Goal: Task Accomplishment & Management: Use online tool/utility

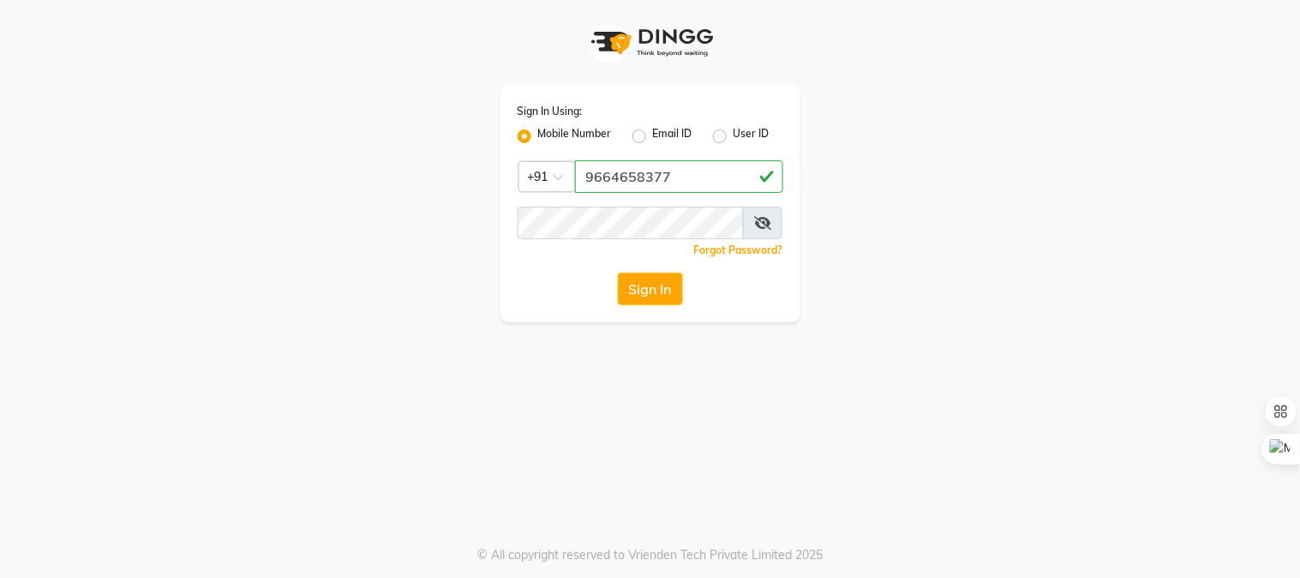
type input "9664658377"
click at [618, 273] on button "Sign In" at bounding box center [650, 289] width 65 height 33
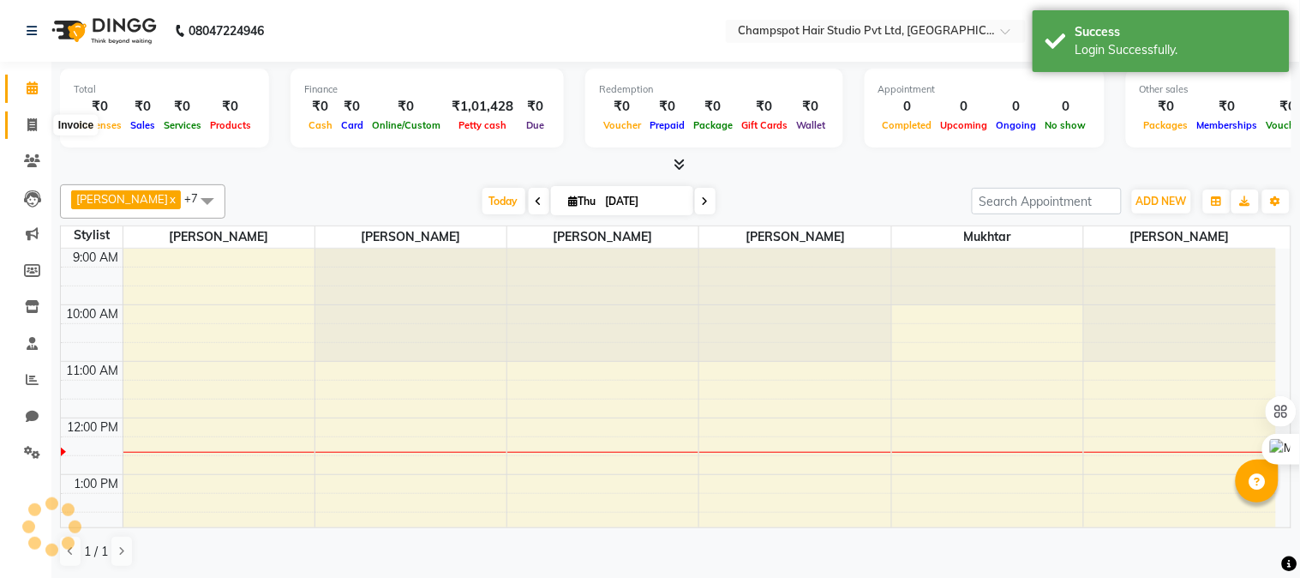
click at [30, 125] on icon at bounding box center [31, 124] width 9 height 13
select select "service"
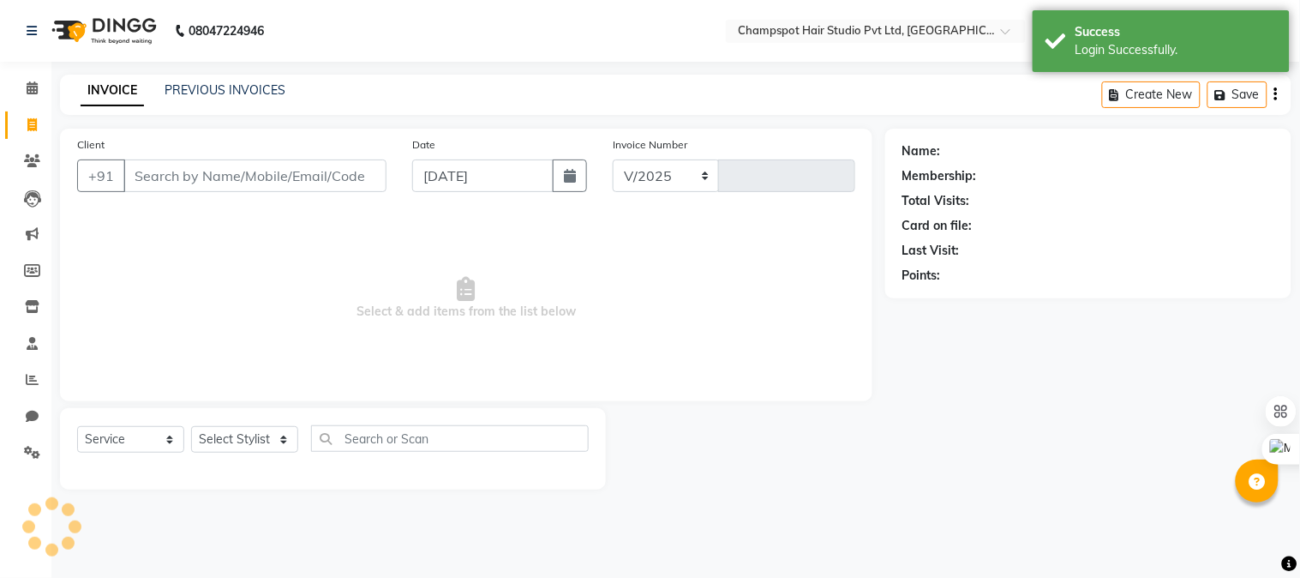
select select "7690"
type input "2514"
drag, startPoint x: 227, startPoint y: 173, endPoint x: 80, endPoint y: 95, distance: 166.8
click at [226, 173] on input "Client" at bounding box center [254, 175] width 263 height 33
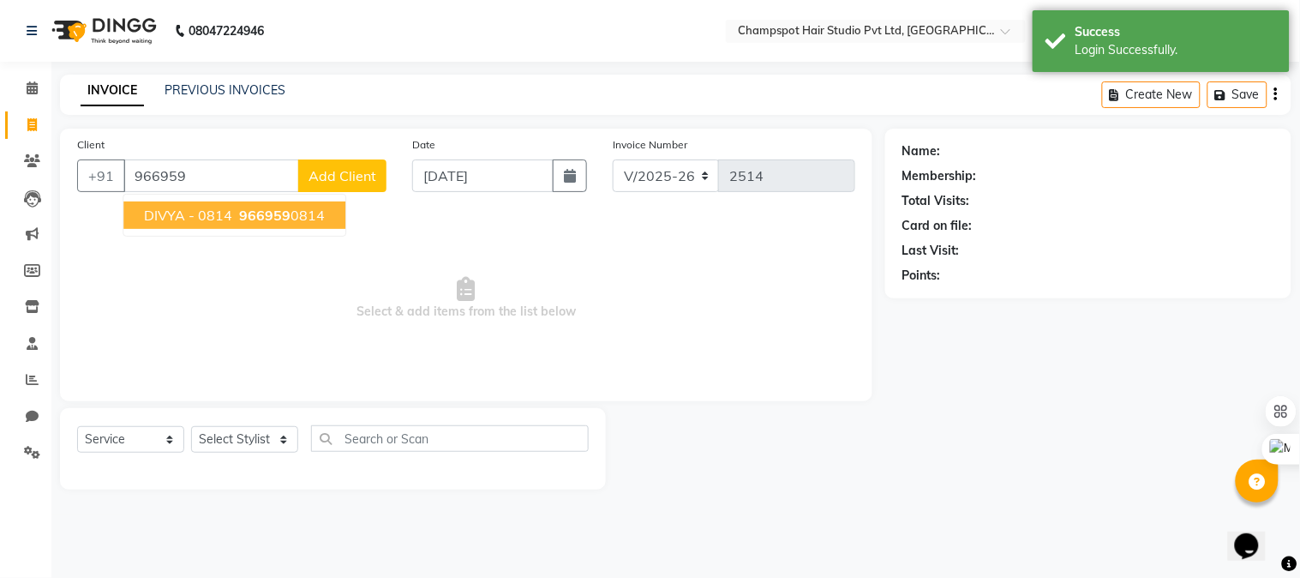
click at [245, 207] on span "966959" at bounding box center [264, 215] width 51 height 17
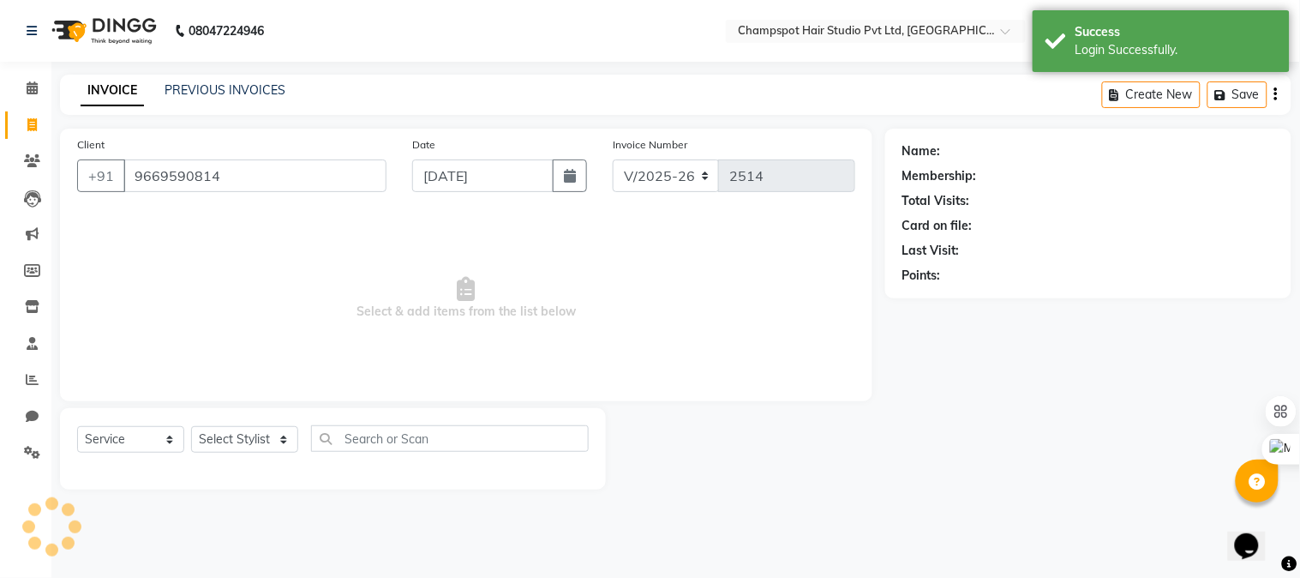
type input "9669590814"
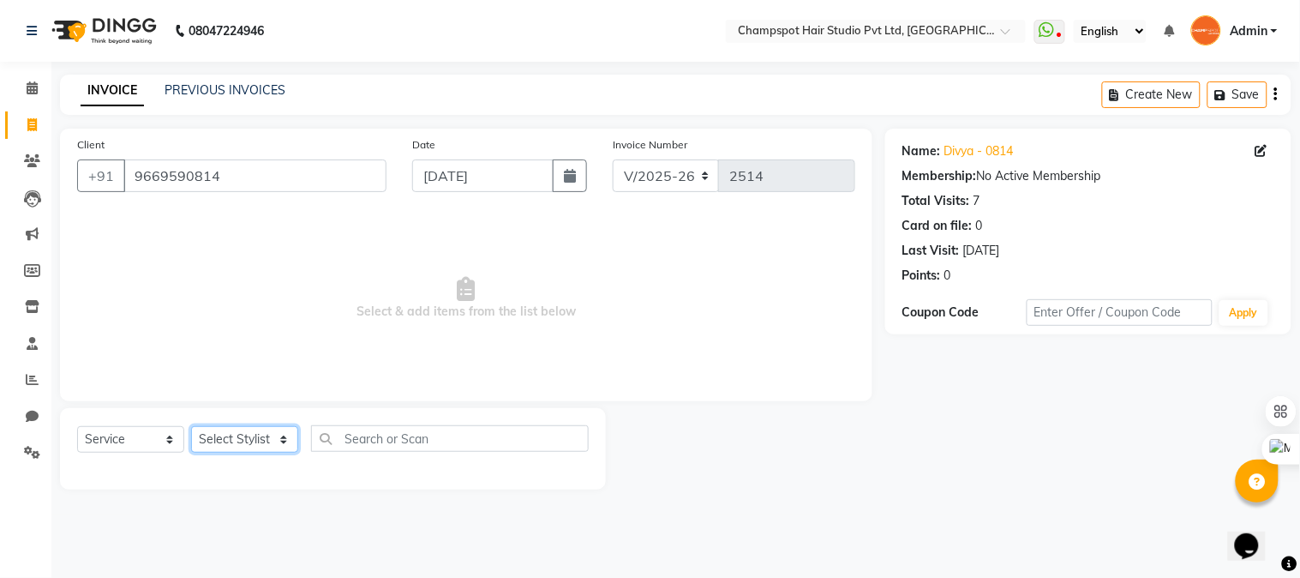
click at [244, 443] on select "Select Stylist Admin [PERSON_NAME] [PERSON_NAME] [PERSON_NAME] [PERSON_NAME] [P…" at bounding box center [244, 439] width 107 height 27
select select "70454"
click at [191, 427] on select "Select Stylist Admin [PERSON_NAME] [PERSON_NAME] [PERSON_NAME] [PERSON_NAME] [P…" at bounding box center [244, 439] width 107 height 27
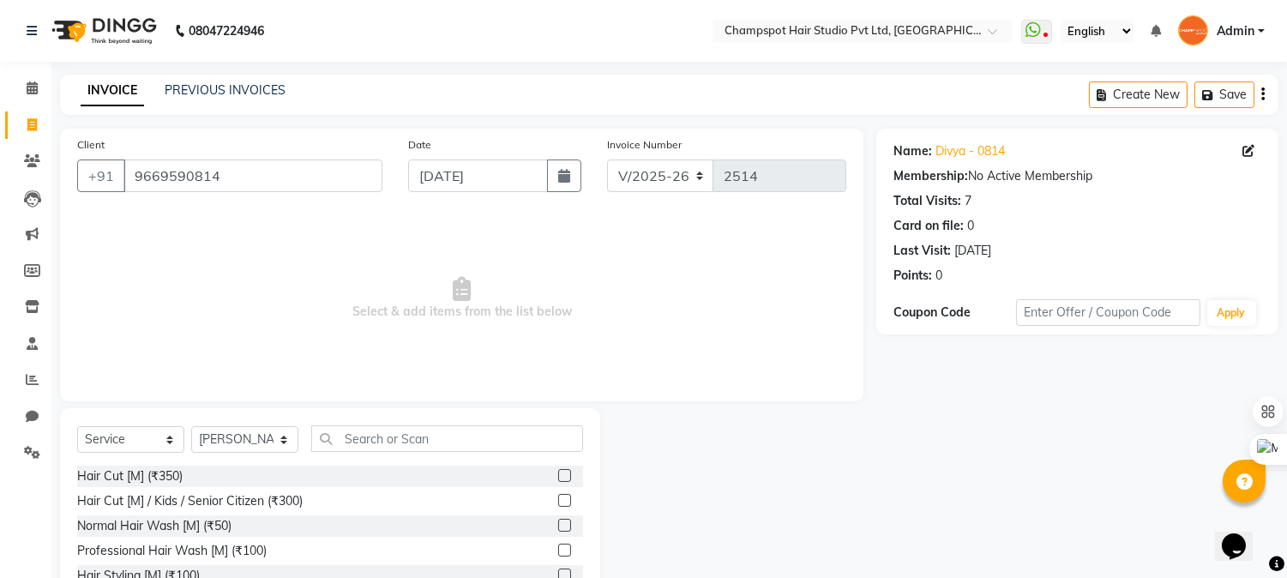
click at [393, 452] on div "Select Service Product Membership Package Voucher Prepaid Gift Card Select Styl…" at bounding box center [330, 445] width 506 height 40
click at [400, 440] on input "text" at bounding box center [447, 438] width 272 height 27
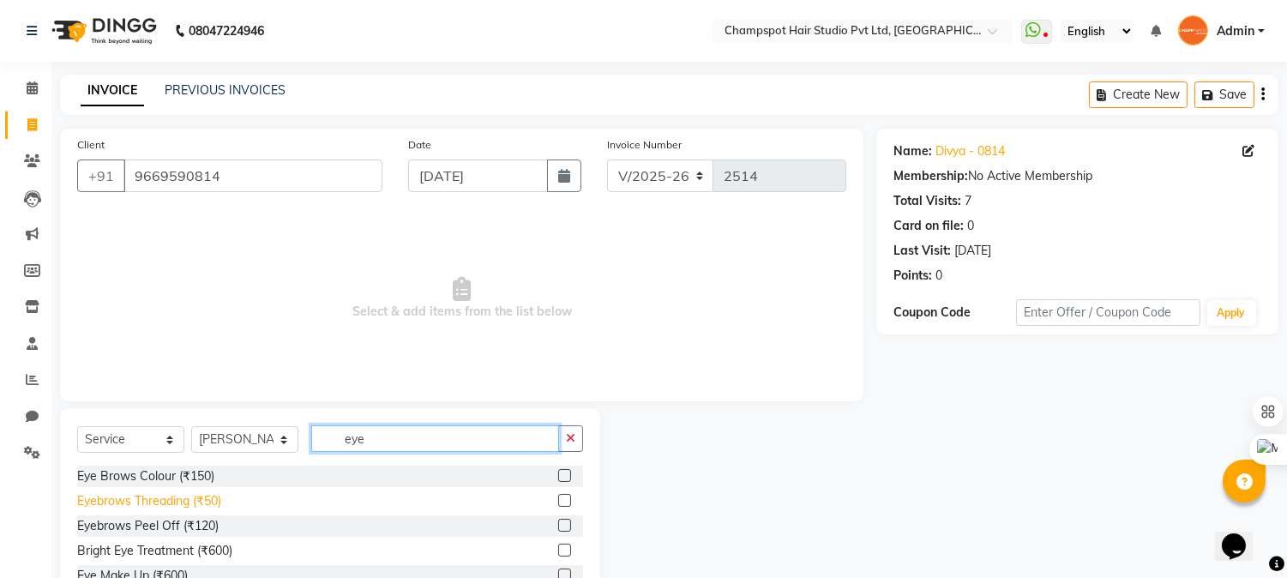
type input "eye"
click at [154, 495] on div "Eyebrows Threading (₹50)" at bounding box center [149, 501] width 144 height 18
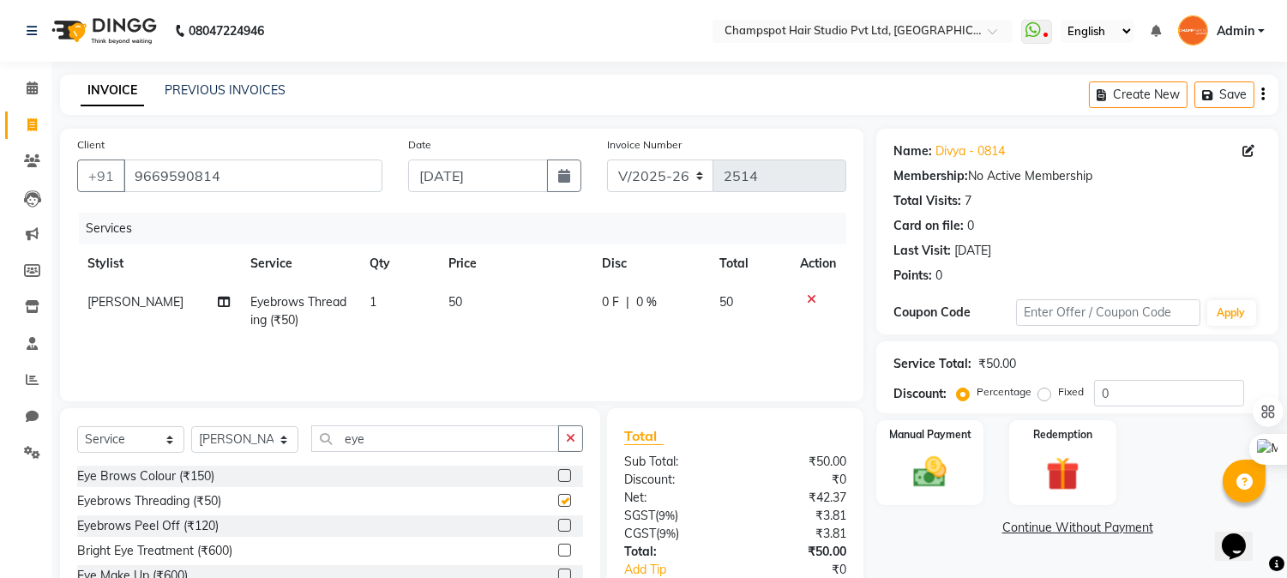
checkbox input "false"
drag, startPoint x: 304, startPoint y: 435, endPoint x: 266, endPoint y: 429, distance: 38.9
click at [268, 429] on div "Select Service Product Membership Package Voucher Prepaid Gift Card Select Styl…" at bounding box center [330, 445] width 506 height 40
click at [810, 295] on icon at bounding box center [811, 299] width 9 height 12
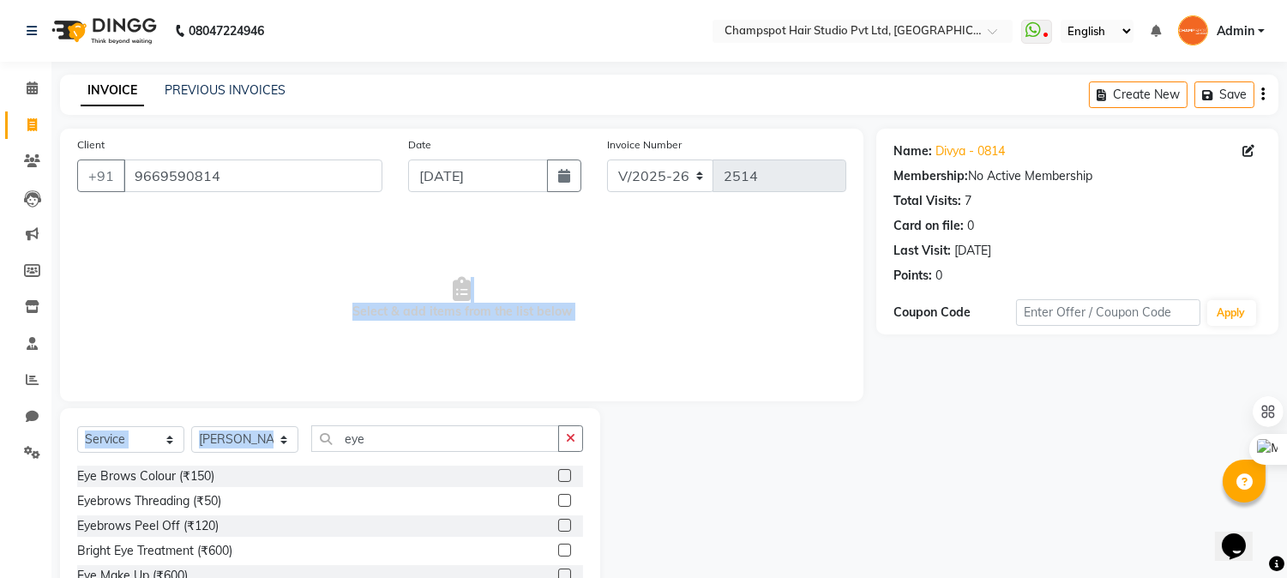
drag, startPoint x: 414, startPoint y: 452, endPoint x: 152, endPoint y: 396, distance: 268.1
click at [152, 396] on div "Client [PHONE_NUMBER] Date [DATE] Invoice Number V/2025 V/[PHONE_NUMBER] Select…" at bounding box center [461, 395] width 829 height 532
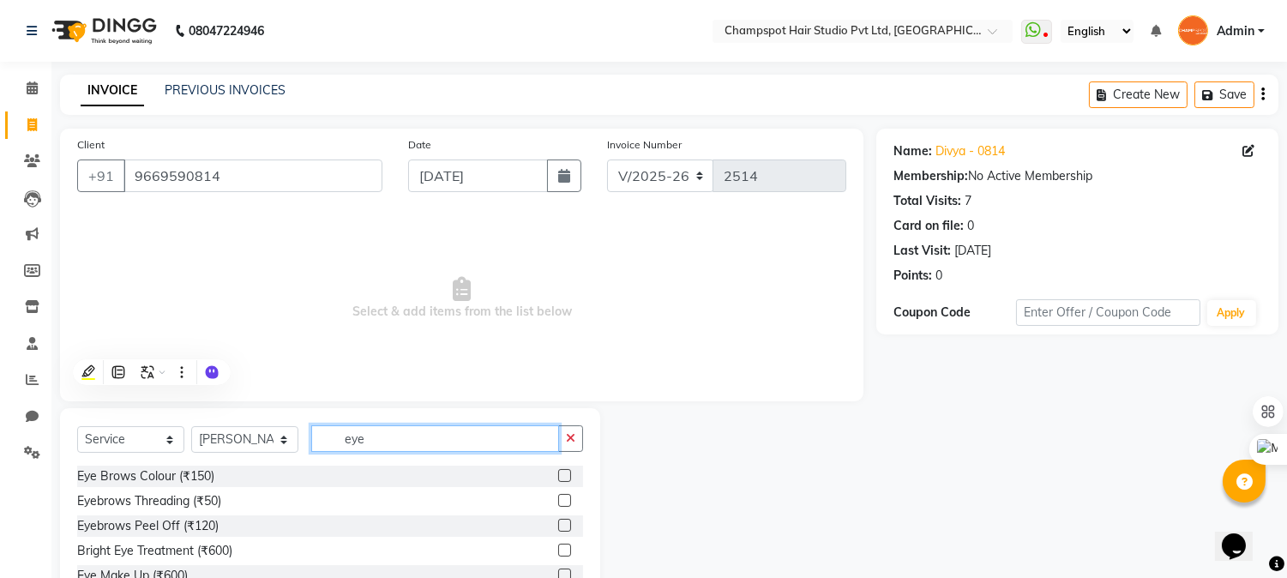
click at [388, 442] on input "eye" at bounding box center [435, 438] width 248 height 27
type input "upp"
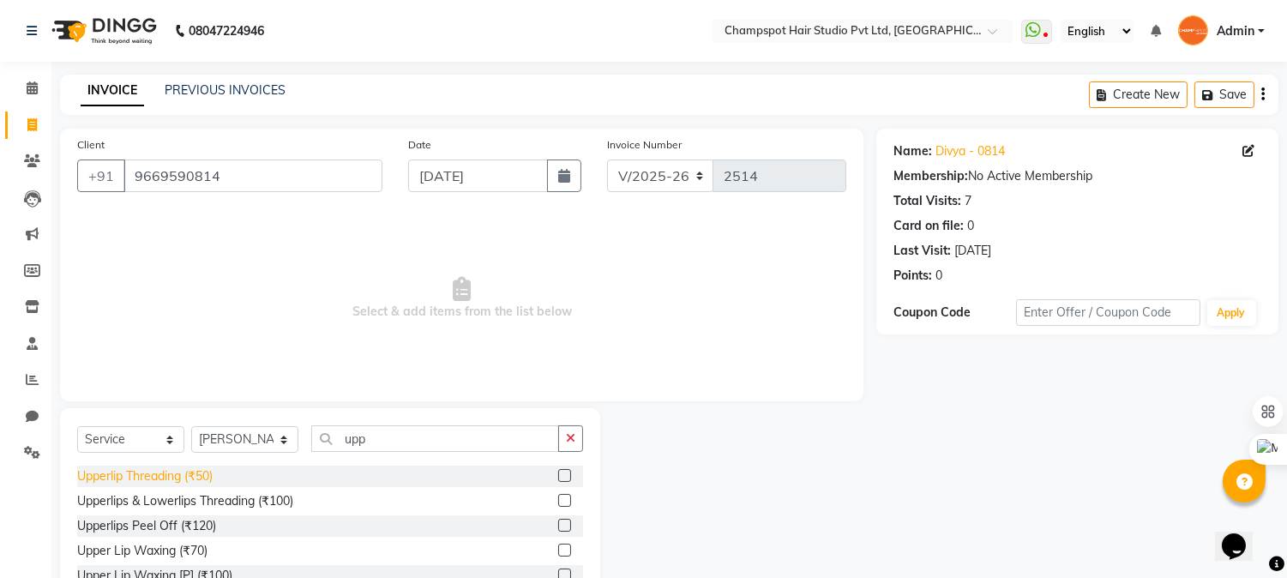
click at [189, 470] on div "Upperlip Threading (₹50)" at bounding box center [144, 476] width 135 height 18
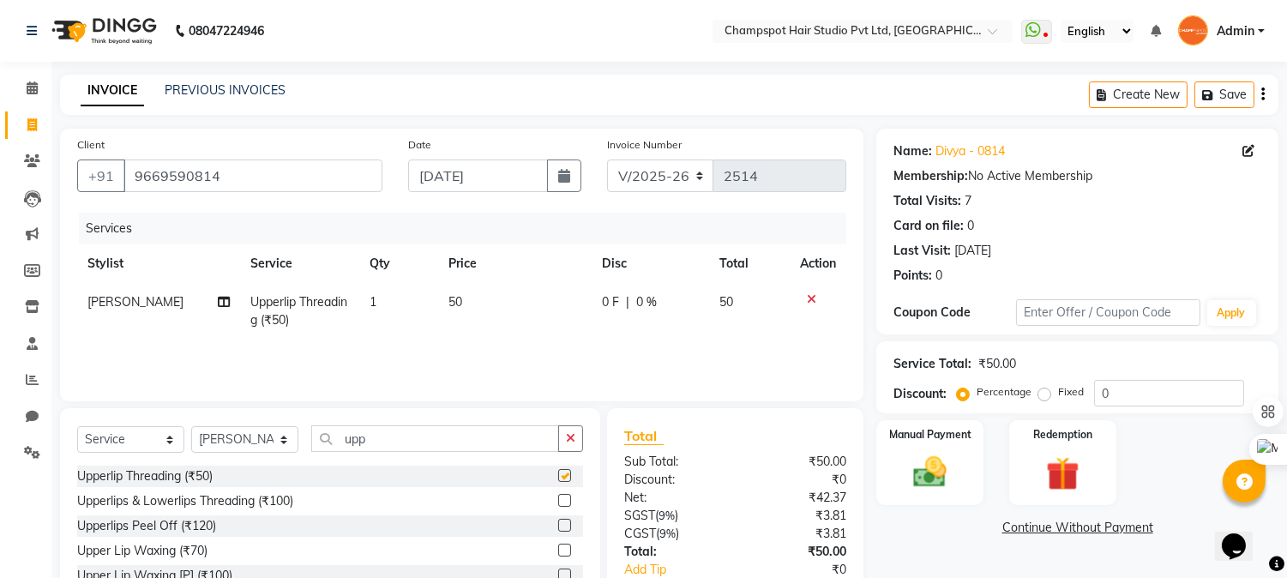
checkbox input "false"
drag, startPoint x: 360, startPoint y: 438, endPoint x: 301, endPoint y: 435, distance: 59.2
click at [314, 439] on input "upp" at bounding box center [435, 438] width 248 height 27
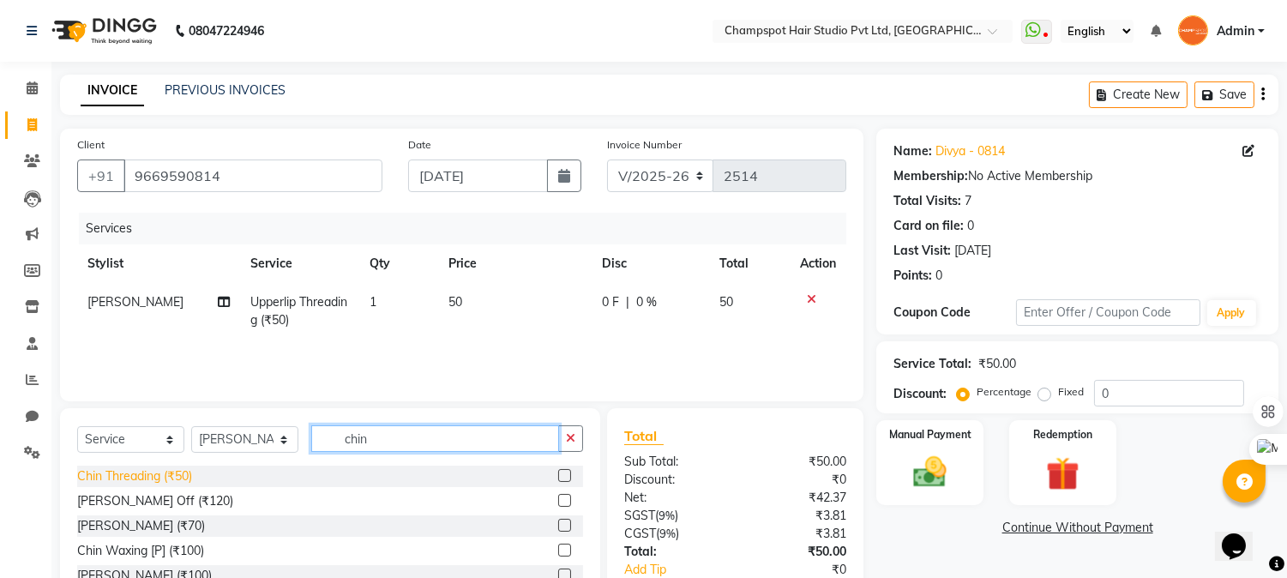
type input "chin"
click at [135, 472] on div "Chin Threading (₹50)" at bounding box center [134, 476] width 115 height 18
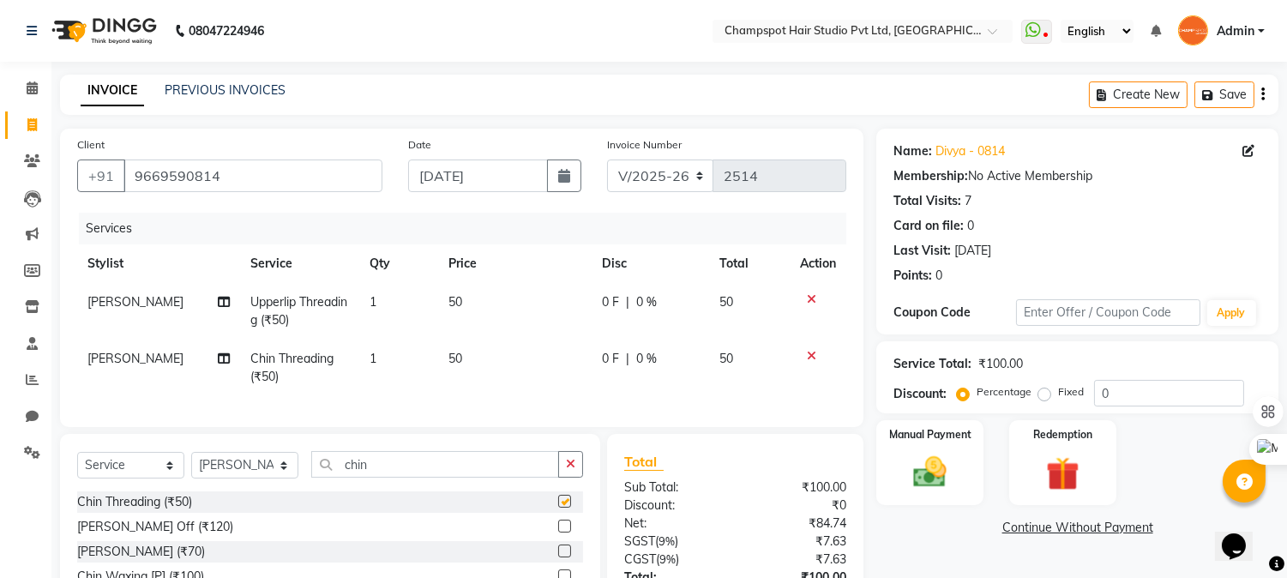
checkbox input "false"
click at [1077, 185] on div "Name: [PERSON_NAME] - 0814 Membership: No Active Membership Total Visits: 7 Car…" at bounding box center [1077, 209] width 368 height 149
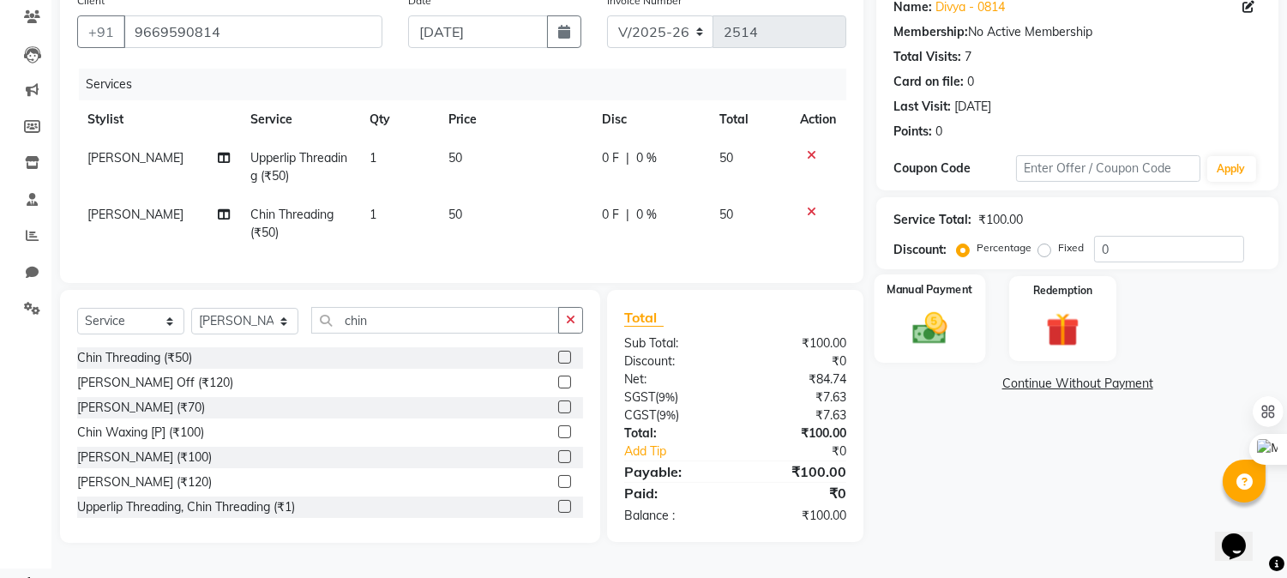
scroll to position [148, 0]
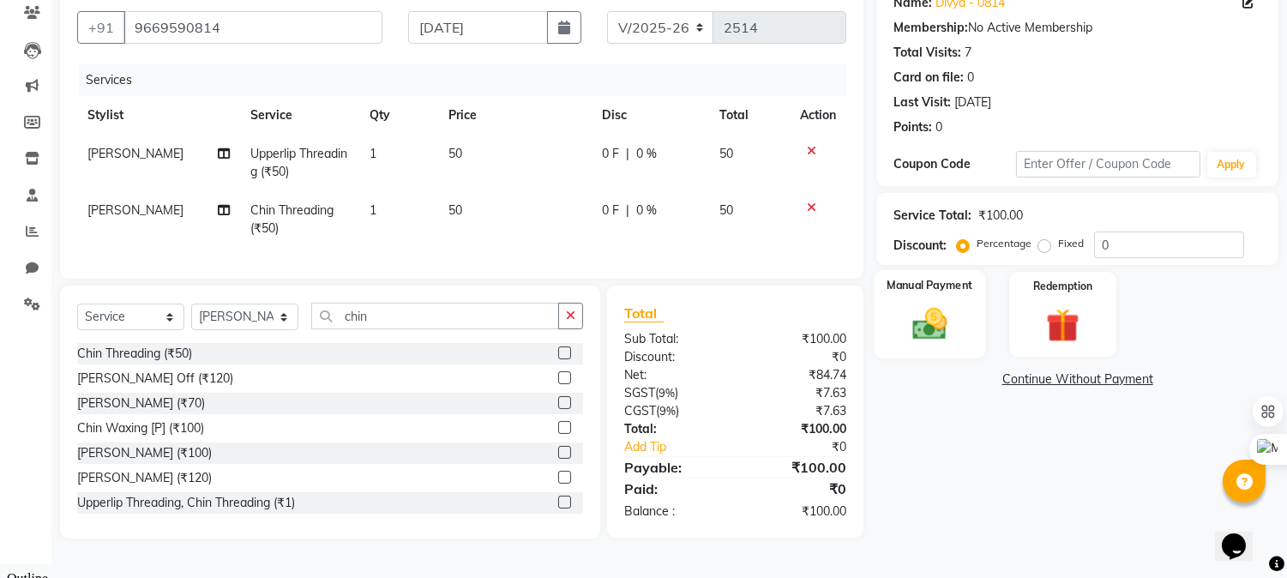
click at [906, 321] on img at bounding box center [930, 324] width 57 height 40
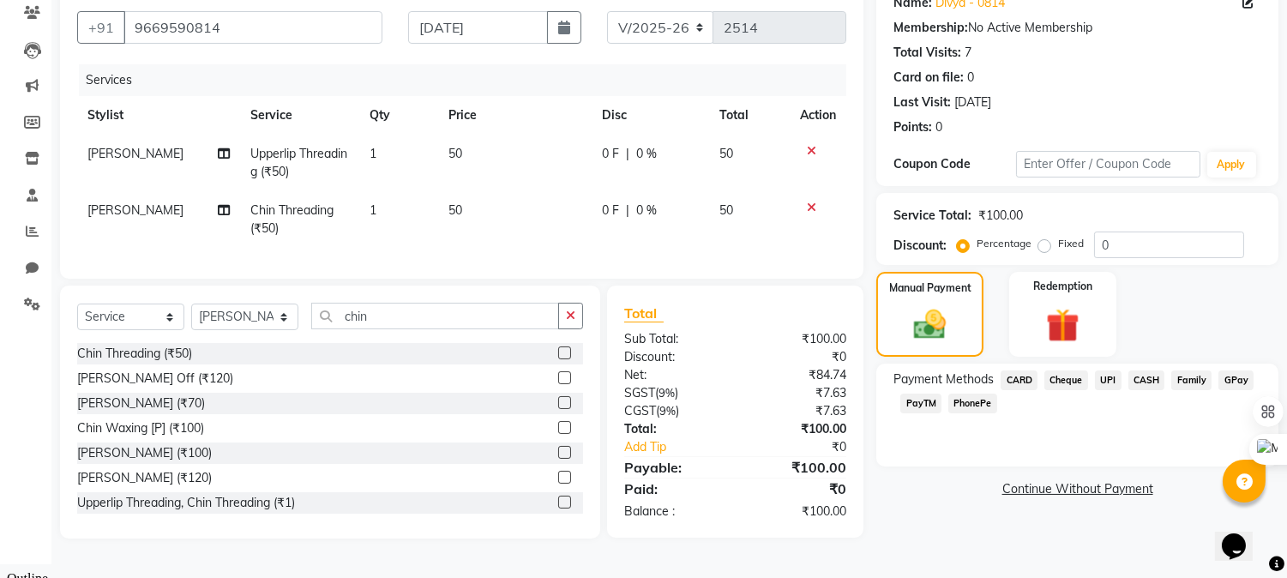
click at [1107, 373] on span "UPI" at bounding box center [1108, 380] width 27 height 20
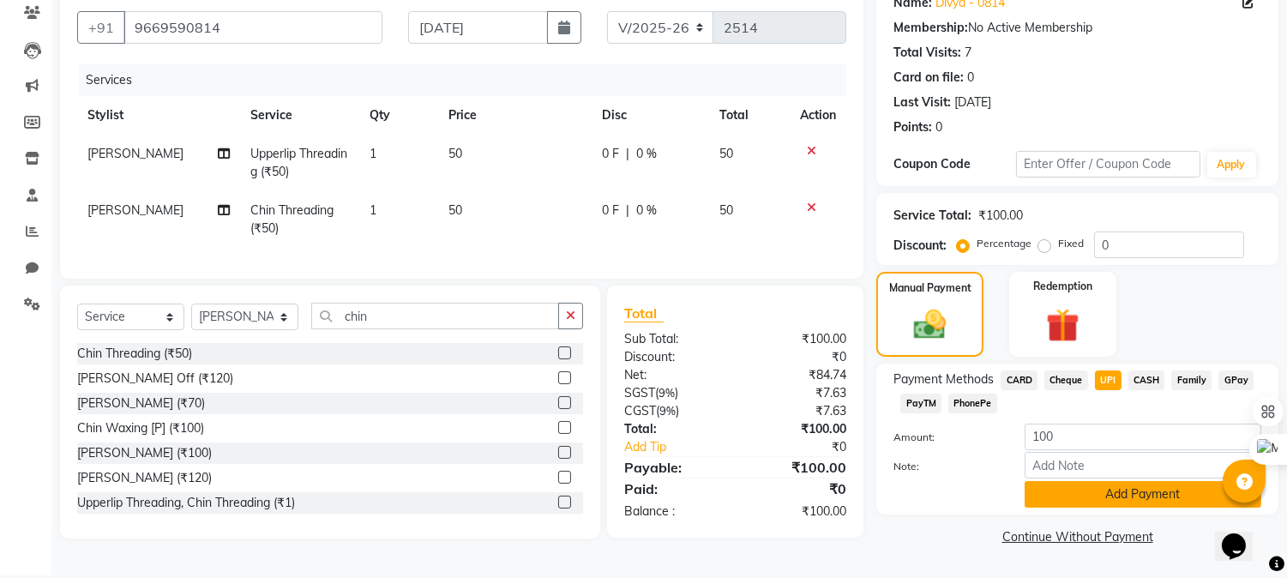
click at [1093, 493] on button "Add Payment" at bounding box center [1142, 494] width 237 height 27
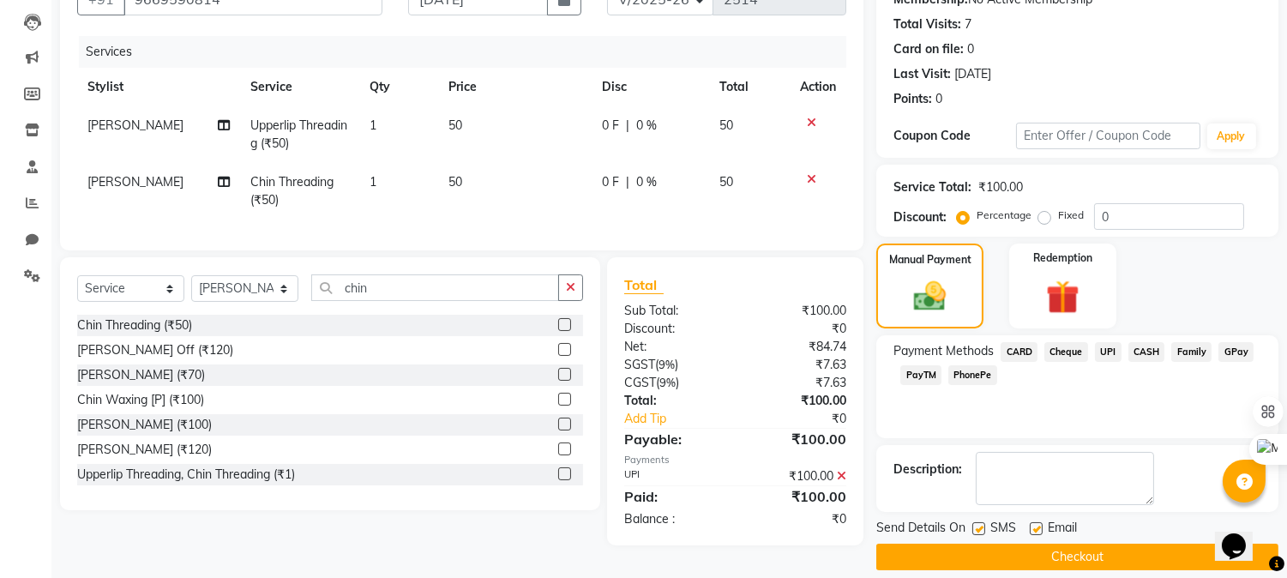
scroll to position [193, 0]
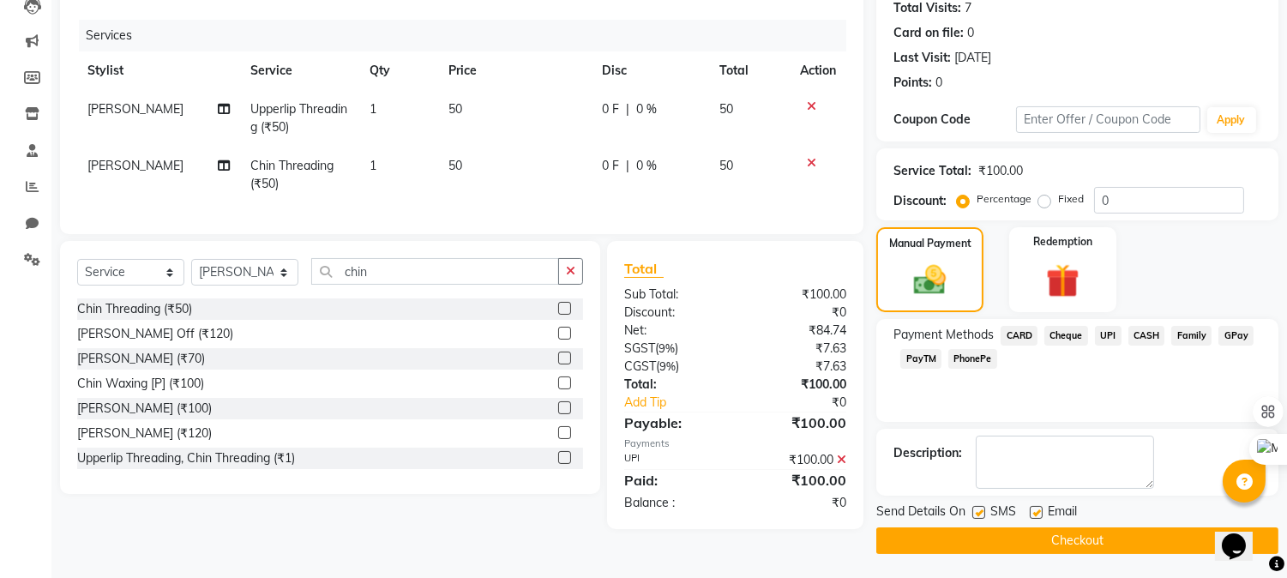
drag, startPoint x: 1037, startPoint y: 538, endPoint x: 1029, endPoint y: 537, distance: 8.6
click at [1035, 538] on button "Checkout" at bounding box center [1077, 540] width 402 height 27
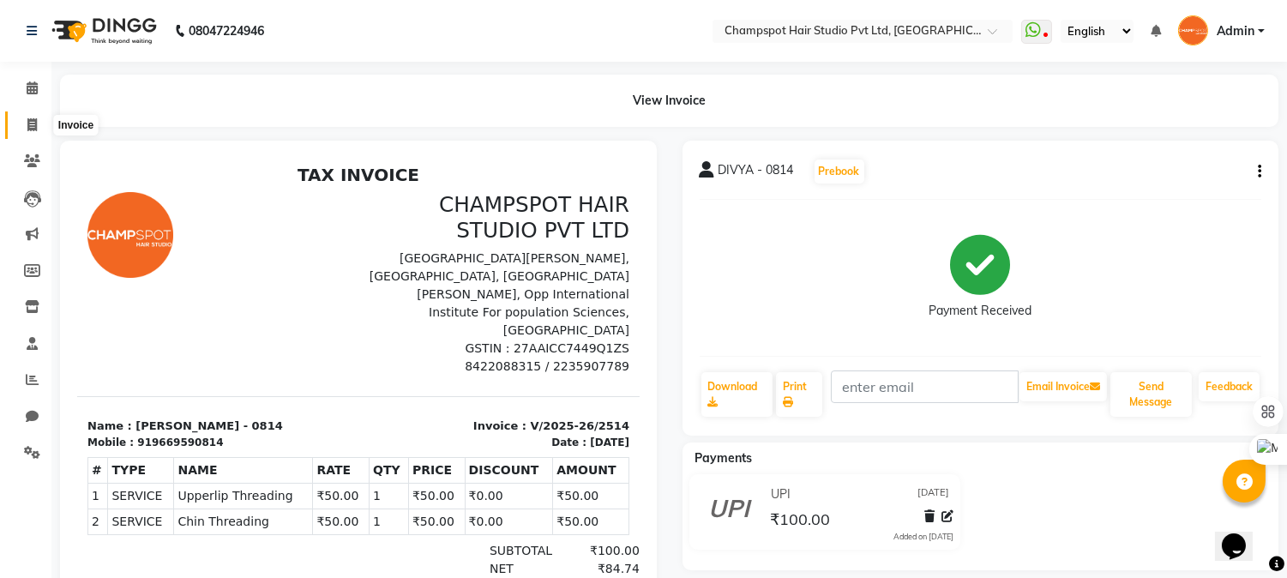
click at [29, 134] on span at bounding box center [32, 126] width 30 height 20
select select "service"
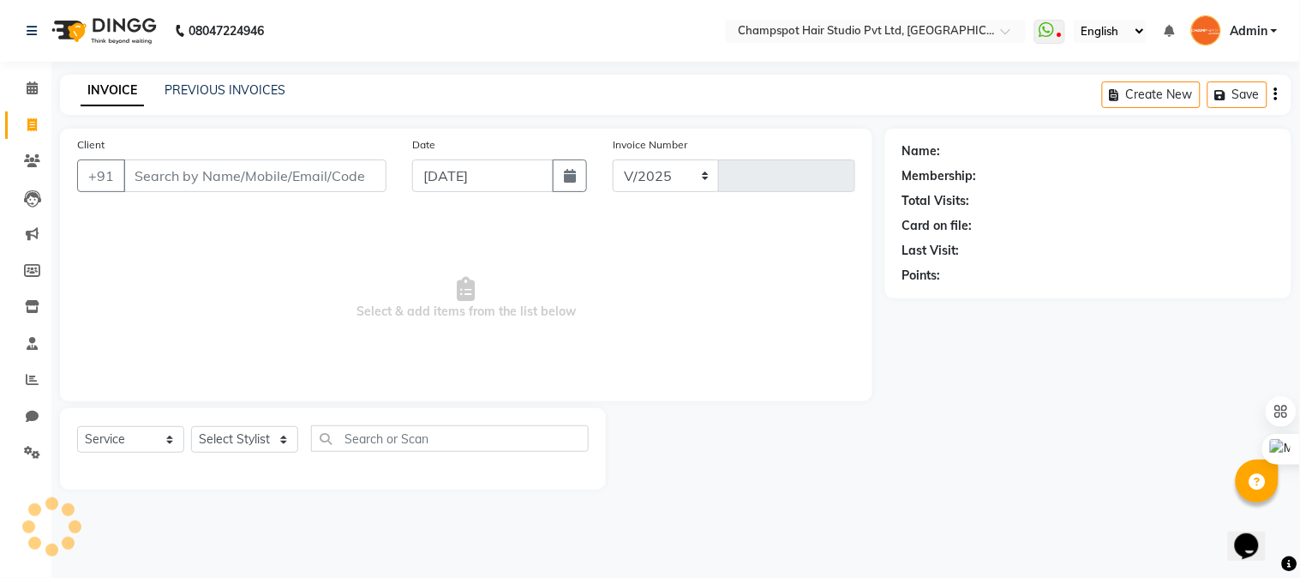
select select "7690"
type input "2515"
click at [514, 67] on div "08047224946 Select Location × Champspot Hair Studio Pvt Ltd, Chembur WhatsApp S…" at bounding box center [650, 289] width 1300 height 578
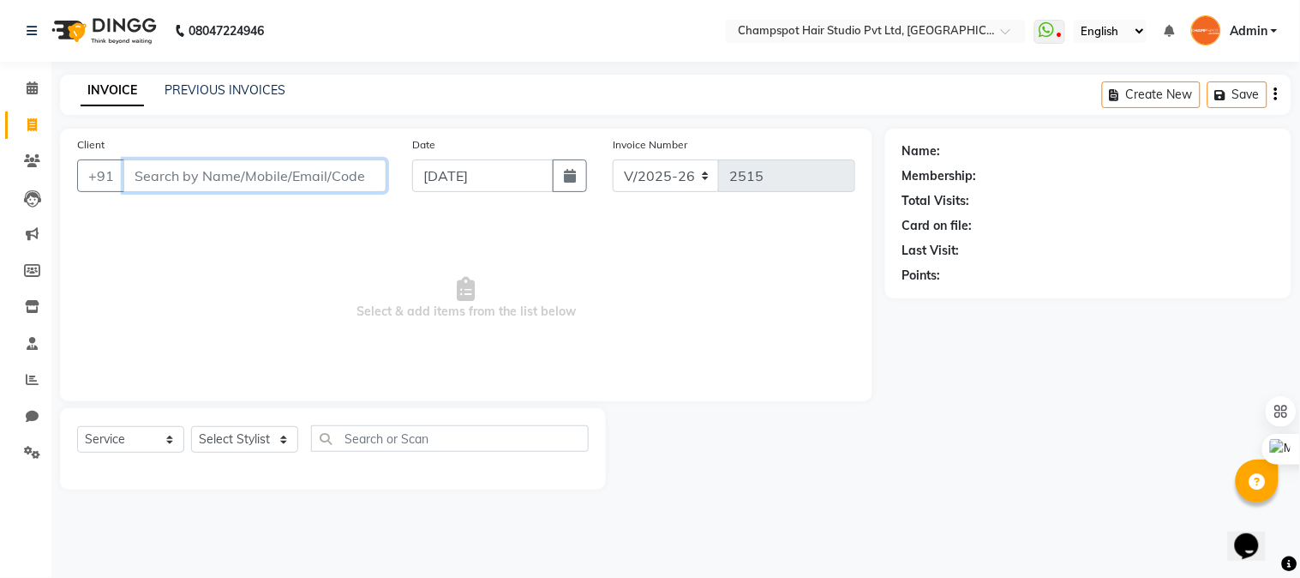
click at [271, 167] on input "Client" at bounding box center [254, 175] width 263 height 33
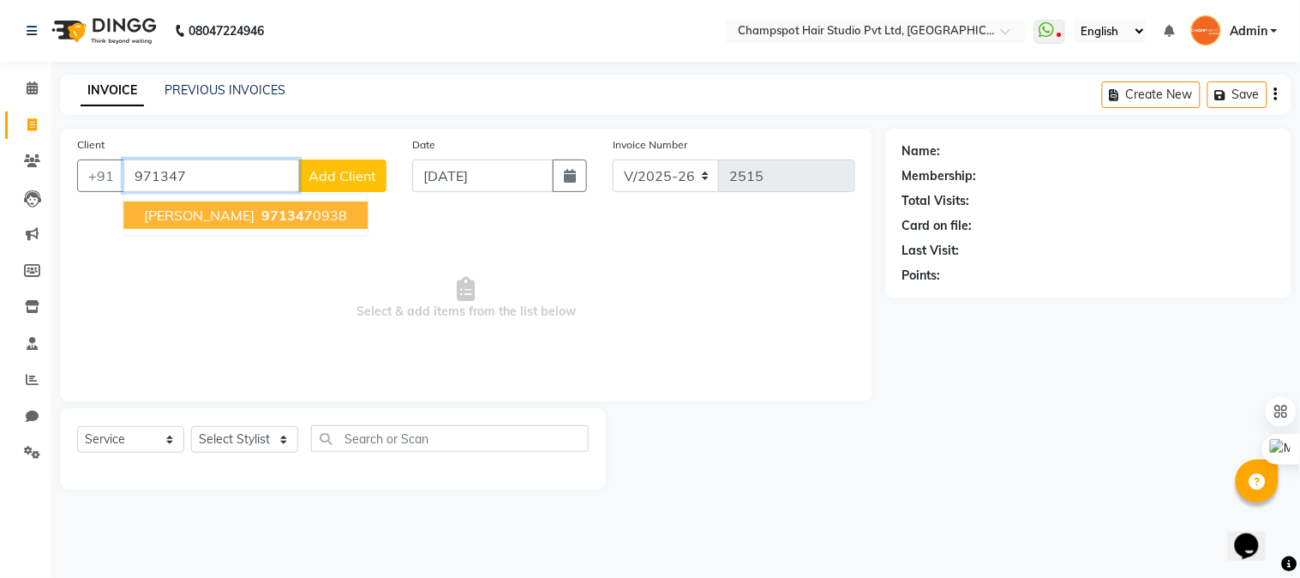
click at [221, 208] on span "[PERSON_NAME]" at bounding box center [199, 215] width 111 height 17
type input "9713470938"
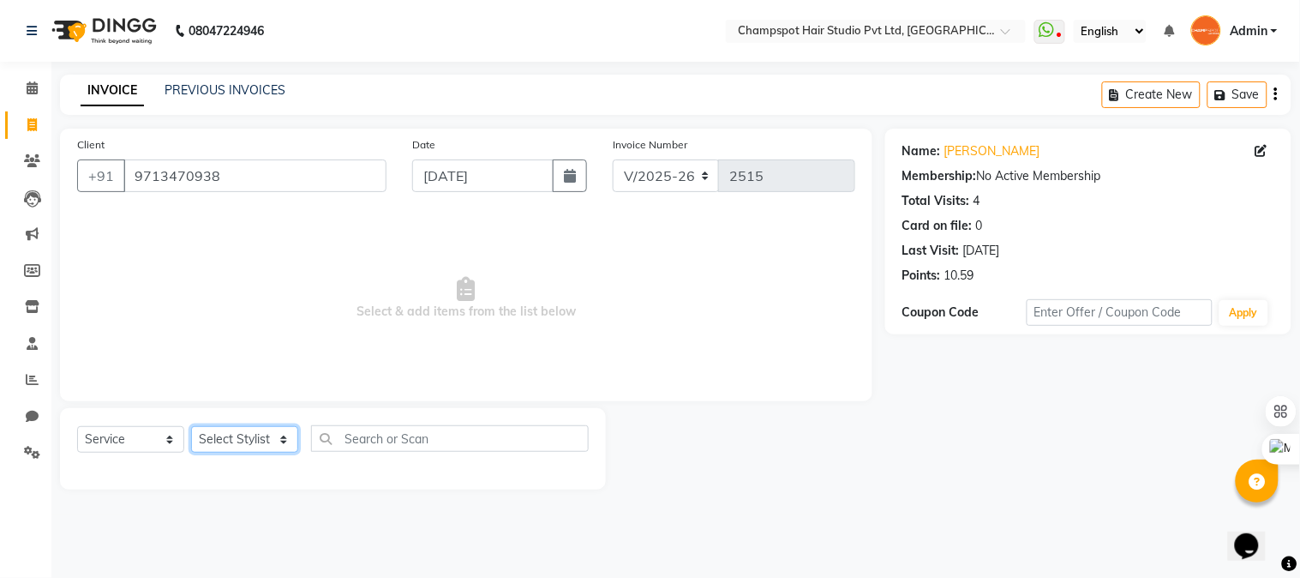
click at [251, 447] on select "Select Stylist Admin [PERSON_NAME] [PERSON_NAME] [PERSON_NAME] [PERSON_NAME] [P…" at bounding box center [244, 439] width 107 height 27
select select "68266"
click at [191, 427] on select "Select Stylist Admin [PERSON_NAME] [PERSON_NAME] [PERSON_NAME] [PERSON_NAME] [P…" at bounding box center [244, 439] width 107 height 27
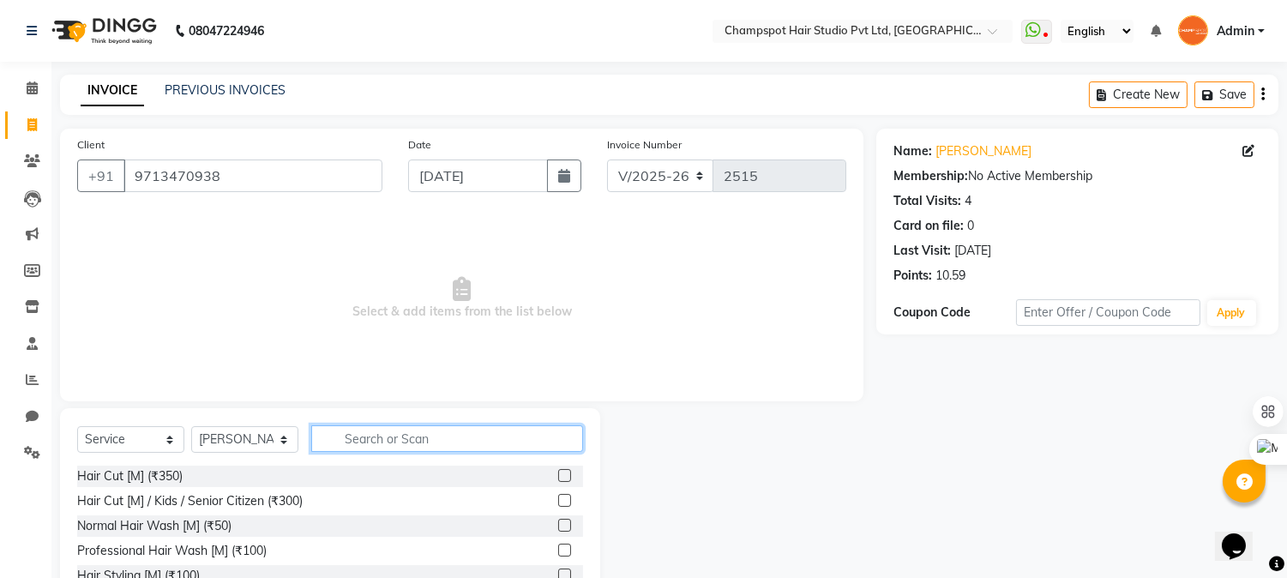
click at [446, 437] on input "text" at bounding box center [447, 438] width 272 height 27
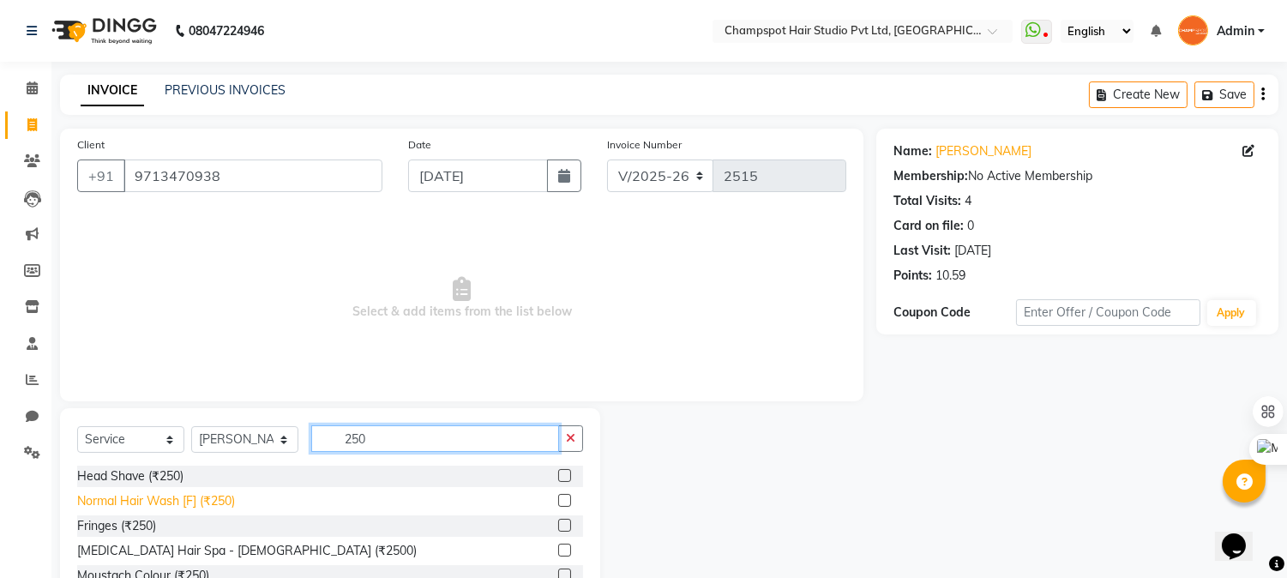
type input "250"
click at [201, 502] on div "Normal Hair Wash [F] (₹250)" at bounding box center [156, 501] width 158 height 18
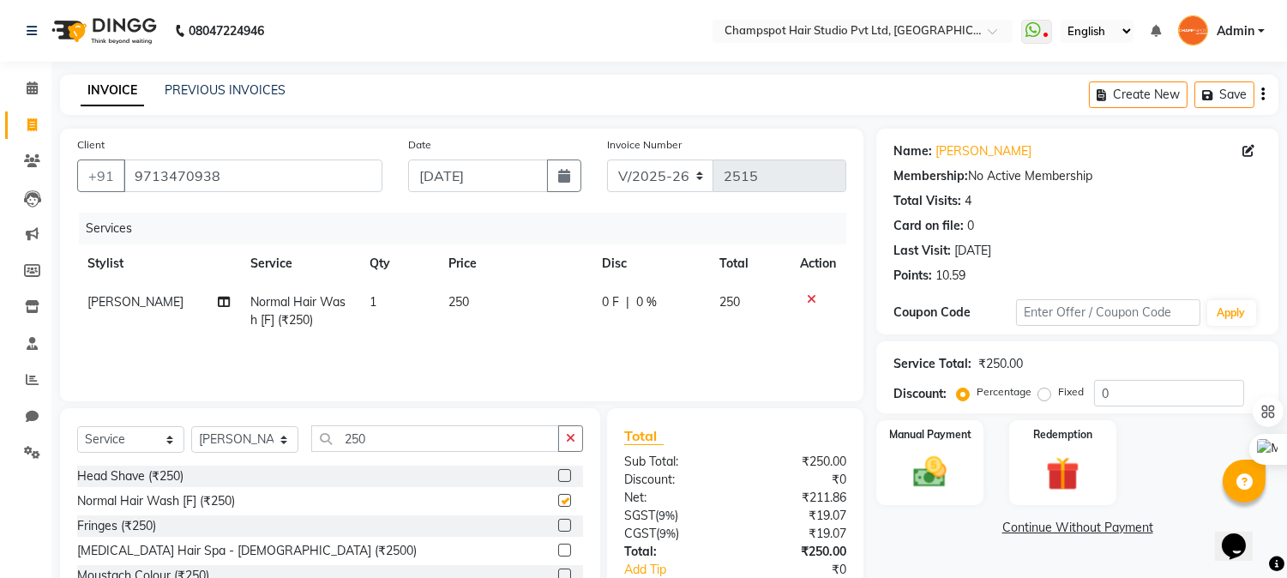
checkbox input "false"
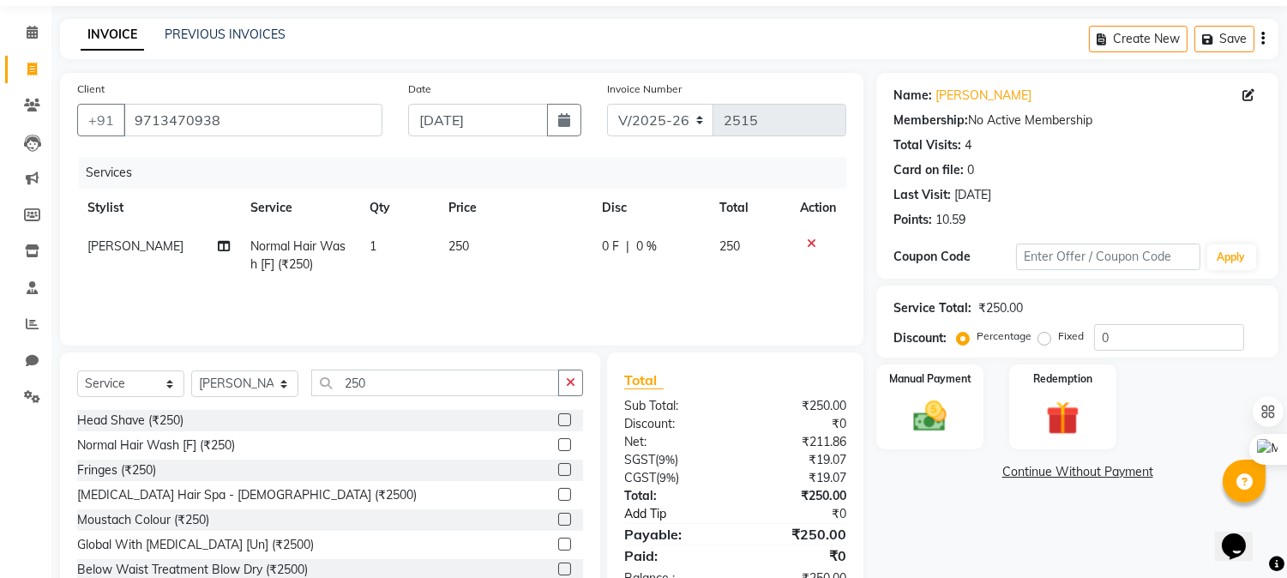
scroll to position [108, 0]
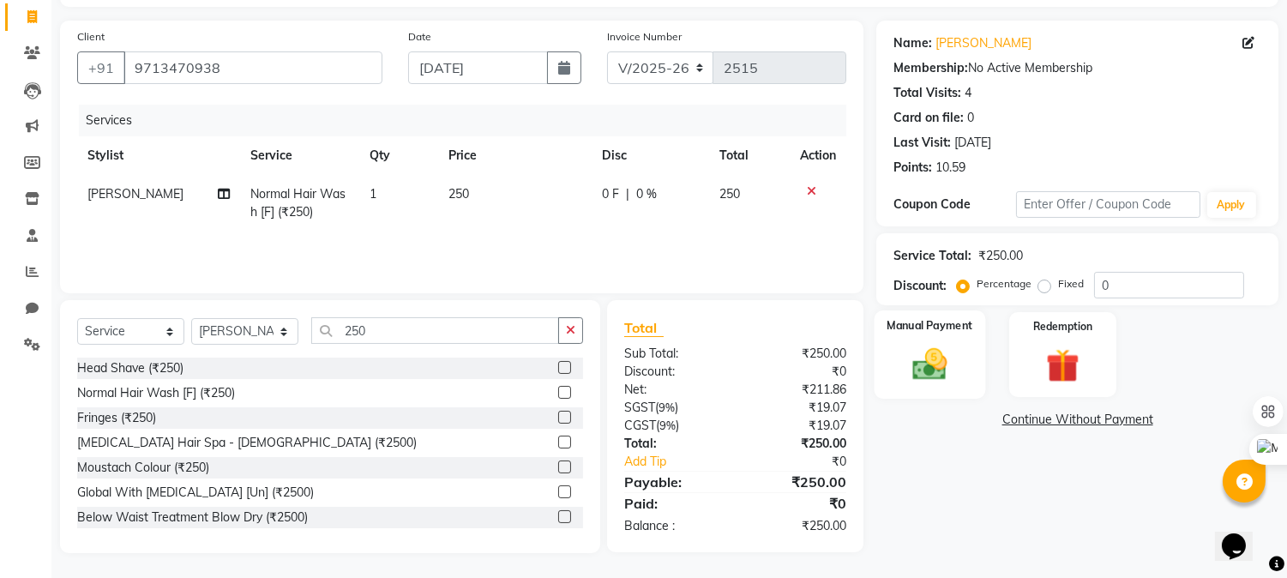
click at [941, 373] on img at bounding box center [930, 365] width 57 height 40
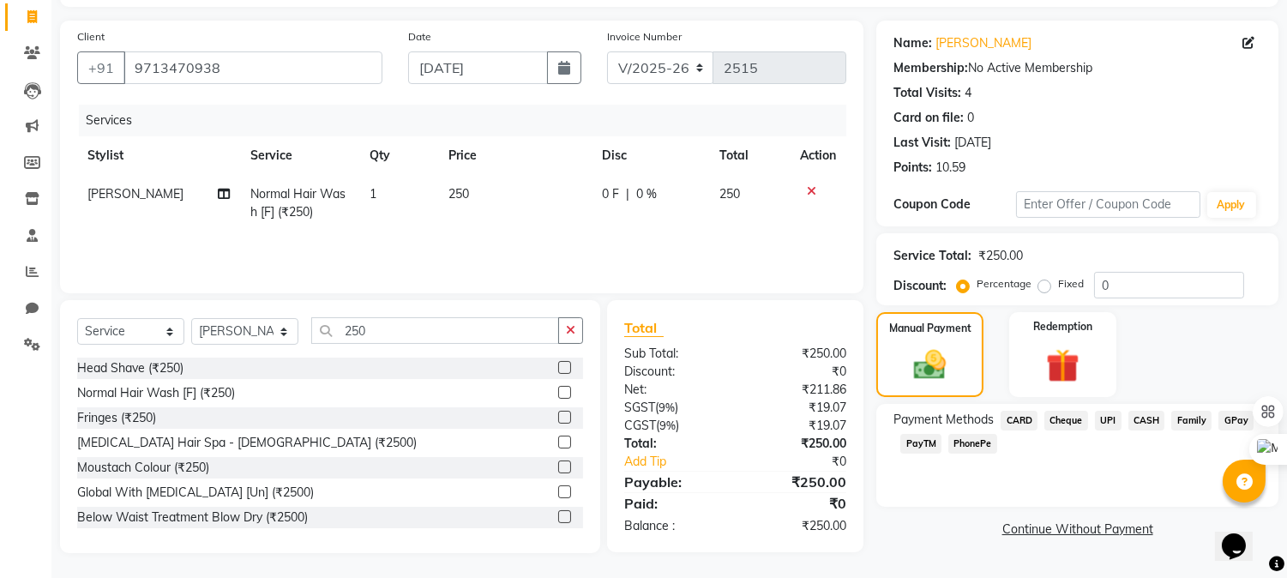
click at [1107, 414] on span "UPI" at bounding box center [1108, 421] width 27 height 20
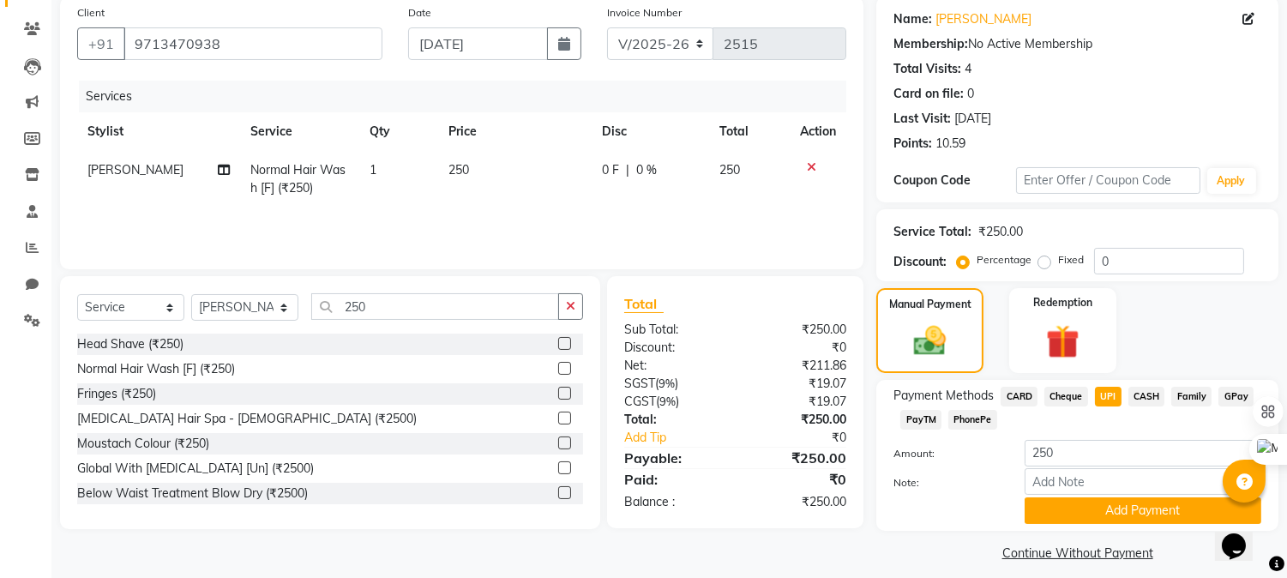
scroll to position [146, 0]
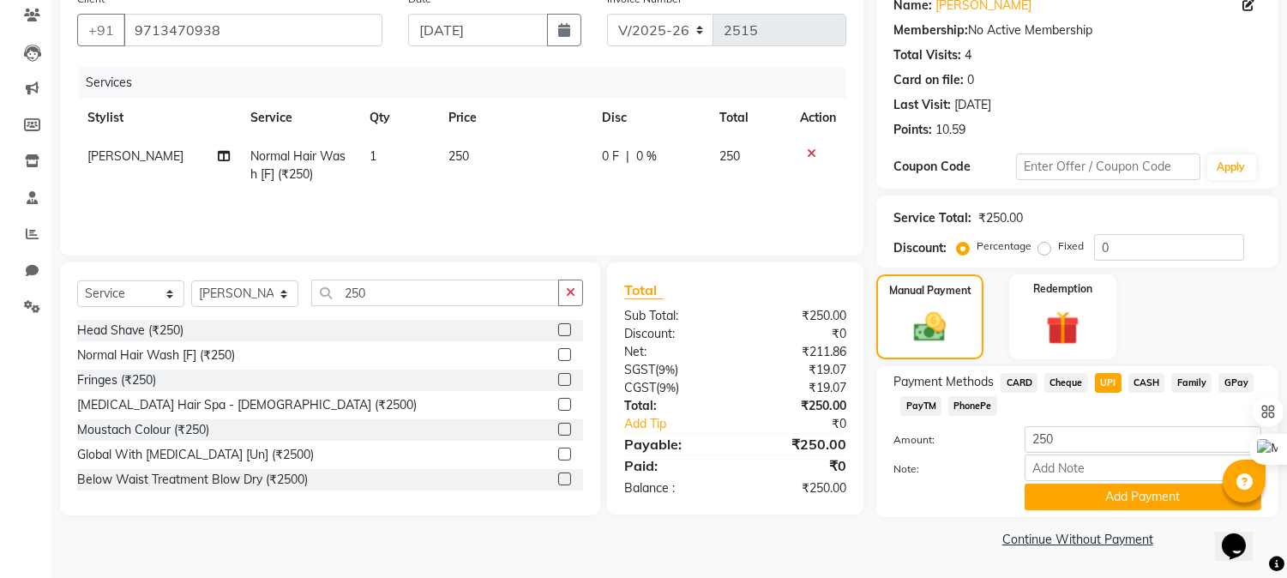
click at [1097, 510] on div "Payment Methods CARD Cheque UPI CASH Family GPay PayTM PhonePe Amount: 250 Note…" at bounding box center [1077, 441] width 402 height 151
click at [1097, 501] on button "Add Payment" at bounding box center [1142, 496] width 237 height 27
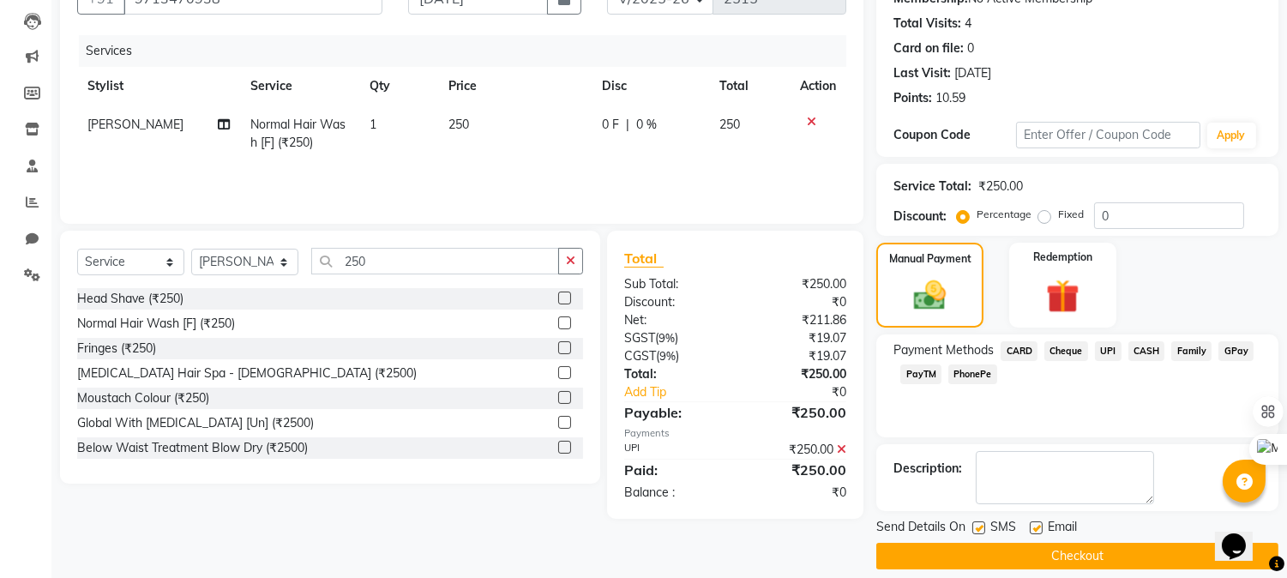
scroll to position [193, 0]
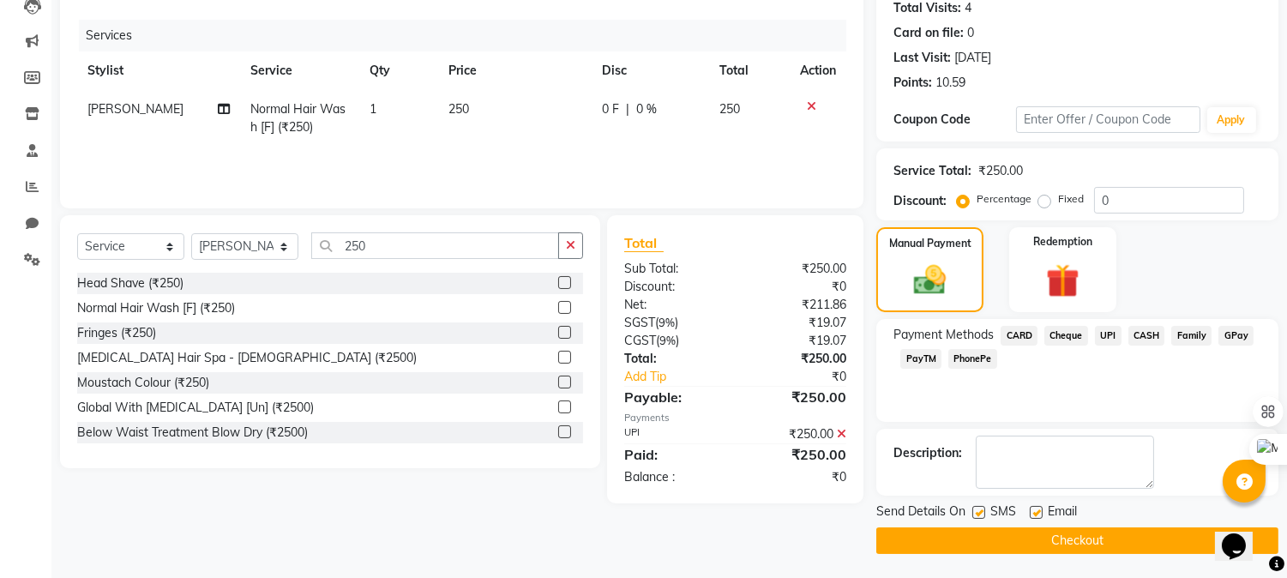
click at [1060, 542] on button "Checkout" at bounding box center [1077, 540] width 402 height 27
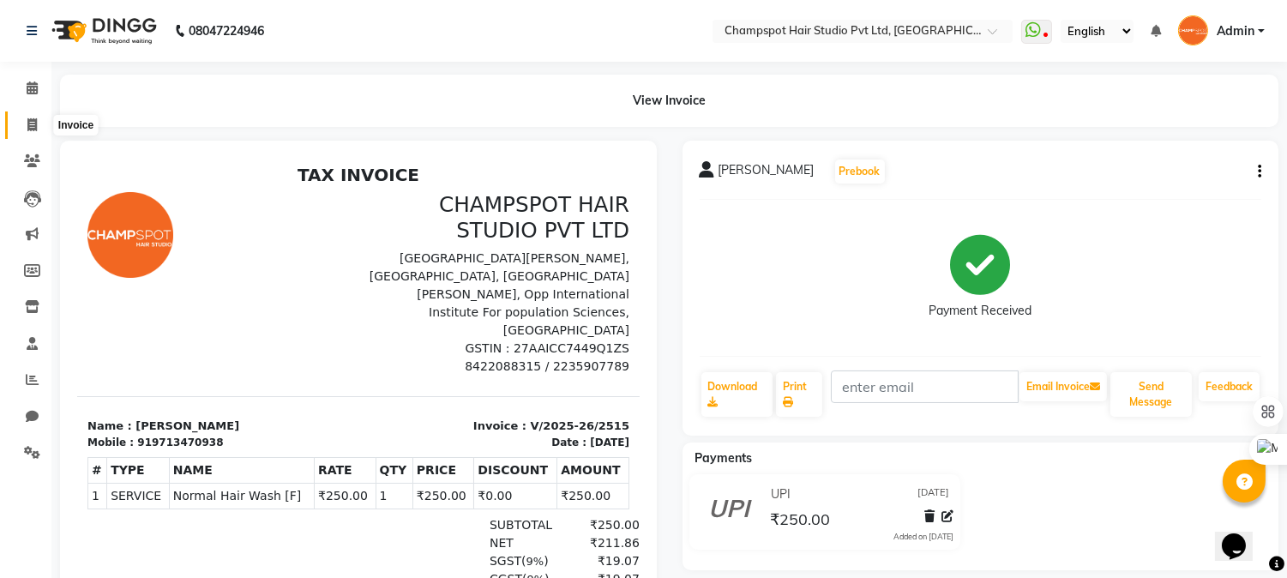
click at [27, 121] on icon at bounding box center [31, 124] width 9 height 13
select select "service"
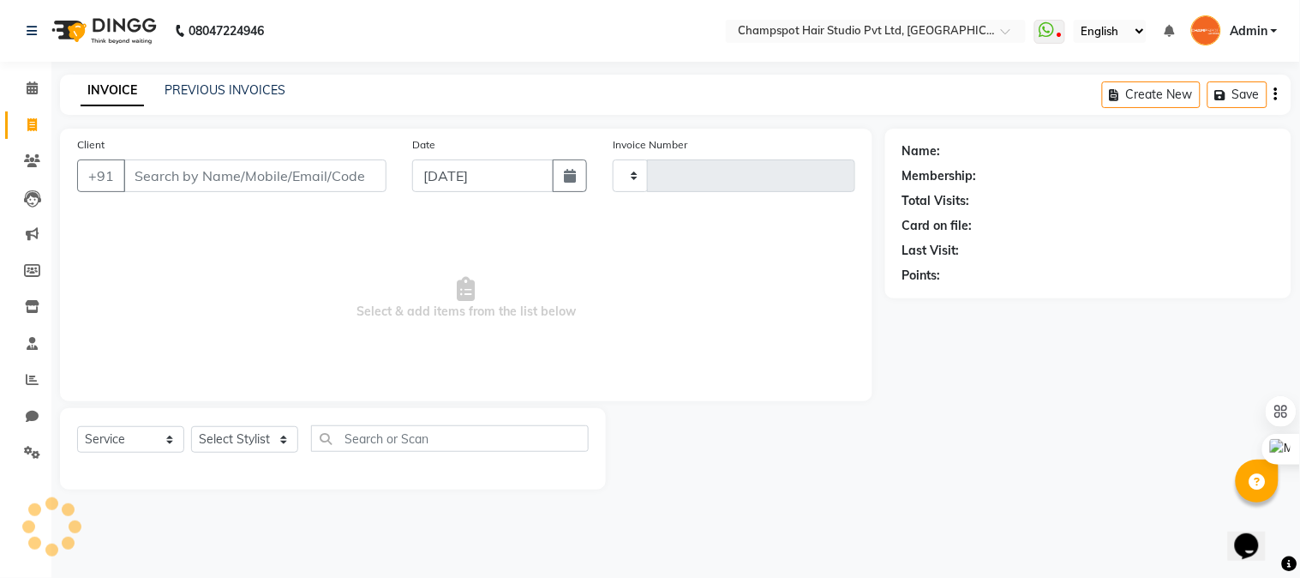
type input "2516"
select select "7690"
click at [37, 89] on span at bounding box center [32, 89] width 30 height 20
